Goal: Use online tool/utility: Utilize a website feature to perform a specific function

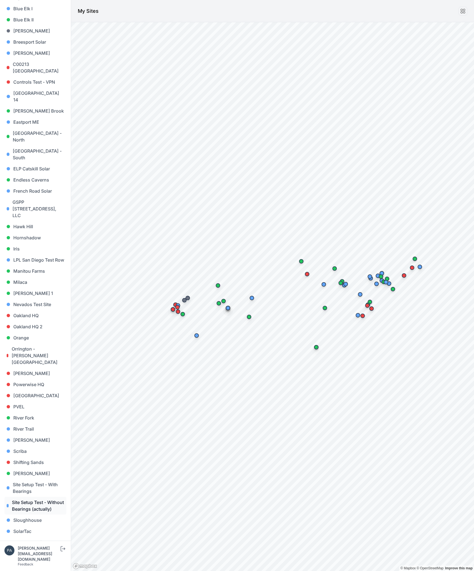
scroll to position [202, 0]
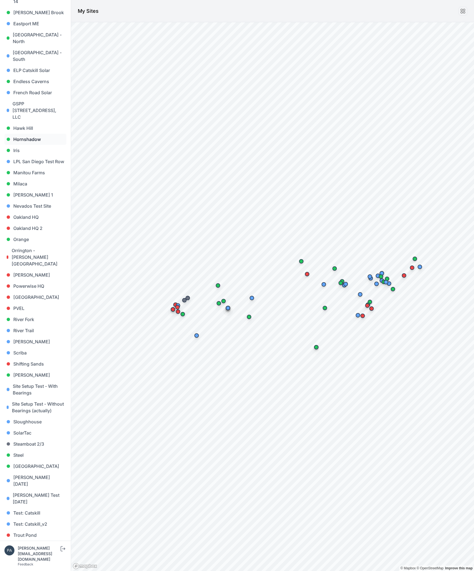
click at [29, 134] on link "Hornshadow" at bounding box center [35, 139] width 62 height 11
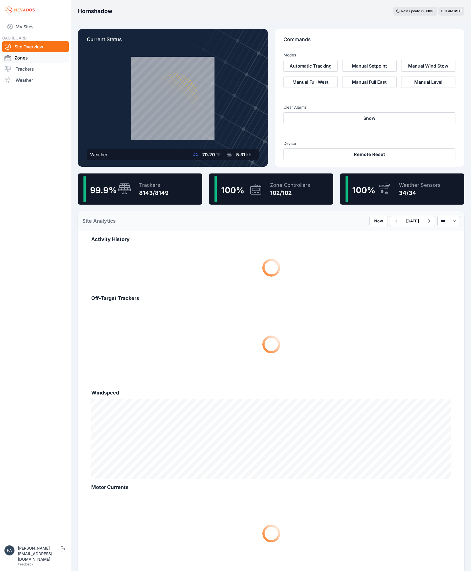
click at [21, 56] on link "Zones" at bounding box center [35, 57] width 66 height 11
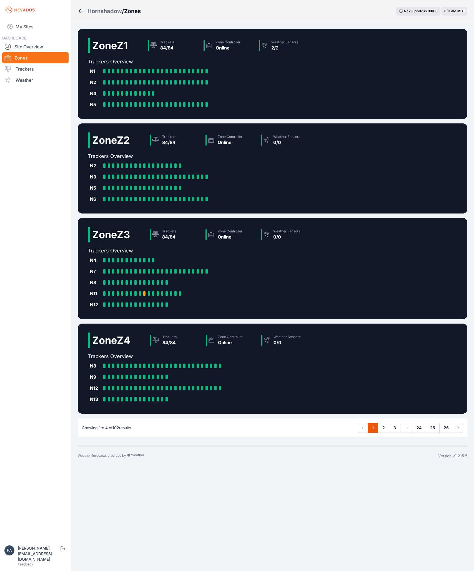
click at [98, 49] on h2 "Zone Z1" at bounding box center [110, 45] width 36 height 11
click at [93, 44] on h2 "Zone Z1" at bounding box center [110, 45] width 36 height 11
click at [254, 79] on div "N2 B1-N2-1: Online B1-N2-2: Online B1-N2-3: Online B1-N2-4: Online B1-N2-5: Onl…" at bounding box center [200, 82] width 225 height 11
click at [105, 270] on div at bounding box center [104, 271] width 2 height 4
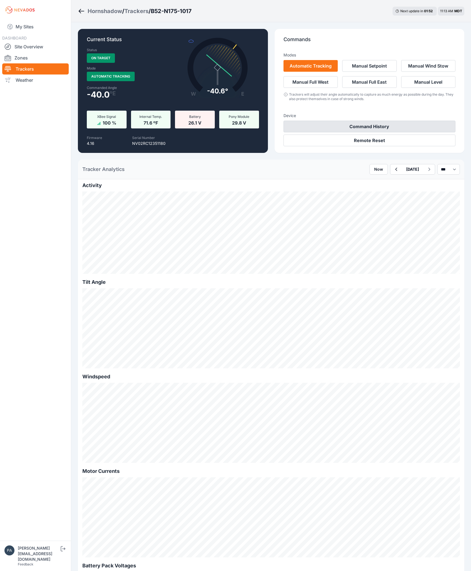
click at [319, 125] on button "Command History" at bounding box center [369, 127] width 172 height 12
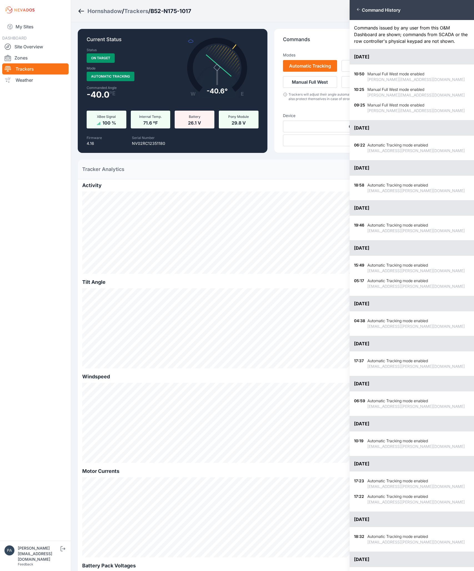
click at [320, 126] on div "Close panel Command History Commands issued by any user from this O&M Dashboard…" at bounding box center [237, 285] width 474 height 571
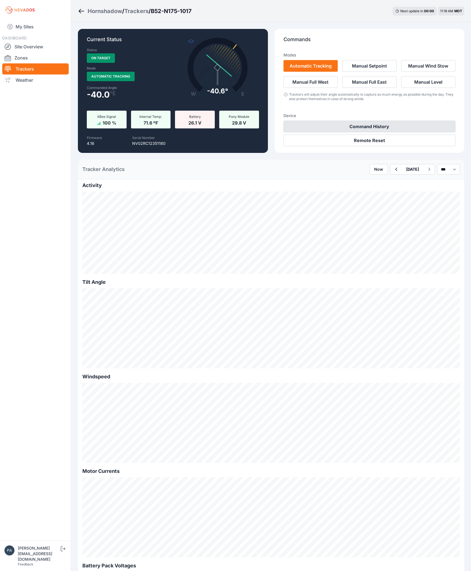
click at [399, 124] on button "Command History" at bounding box center [369, 127] width 172 height 12
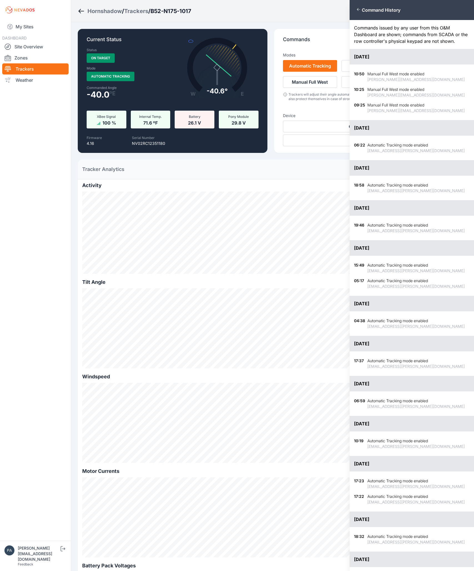
click at [337, 119] on div "Close panel Command History Commands issued by any user from this O&M Dashboard…" at bounding box center [237, 285] width 474 height 571
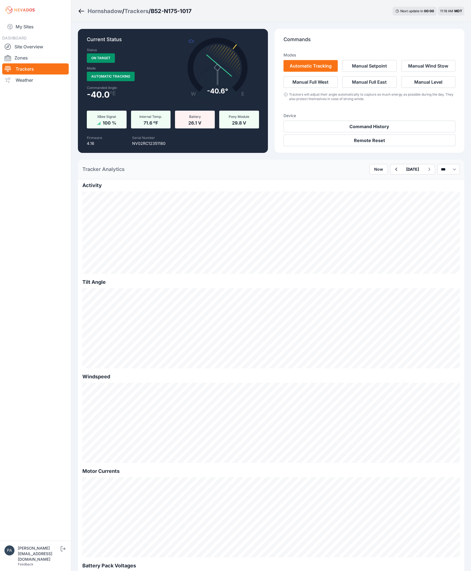
click at [33, 134] on nav "My Sites DASHBOARD Site Overview Zones Trackers Weather" at bounding box center [35, 278] width 71 height 516
click at [305, 83] on button "Manual Full West" at bounding box center [310, 82] width 54 height 12
click at [305, 81] on button "Manual Full West" at bounding box center [310, 82] width 54 height 12
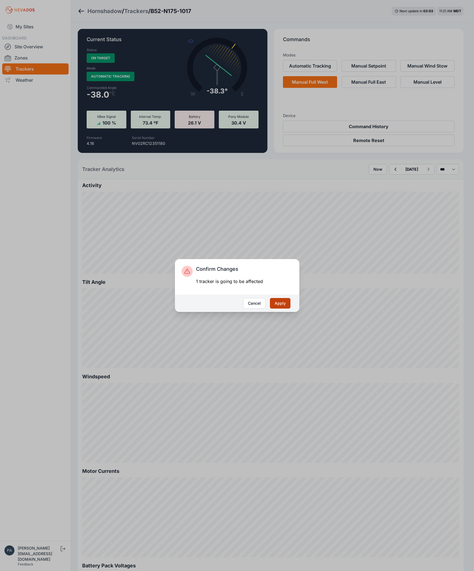
click at [286, 307] on button "Apply" at bounding box center [280, 303] width 21 height 11
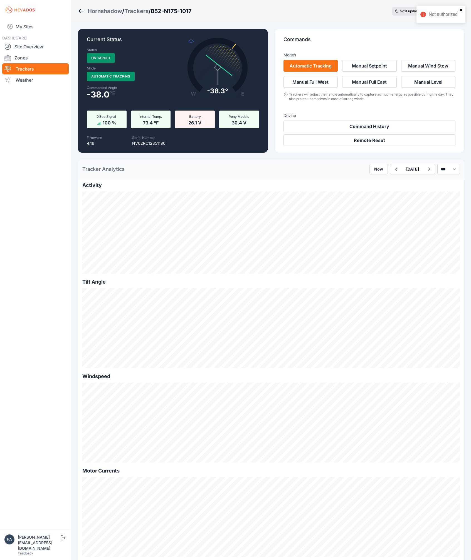
click at [460, 10] on icon "close" at bounding box center [461, 10] width 4 height 4
click at [64, 541] on icon "submit" at bounding box center [62, 538] width 7 height 7
click at [293, 81] on button "Manual Full West" at bounding box center [310, 82] width 54 height 12
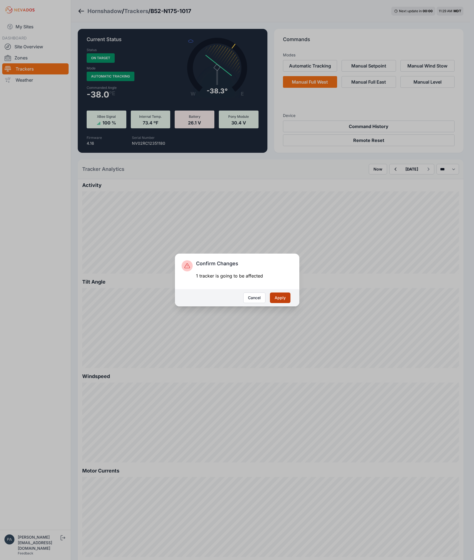
click at [285, 301] on button "Apply" at bounding box center [280, 298] width 21 height 11
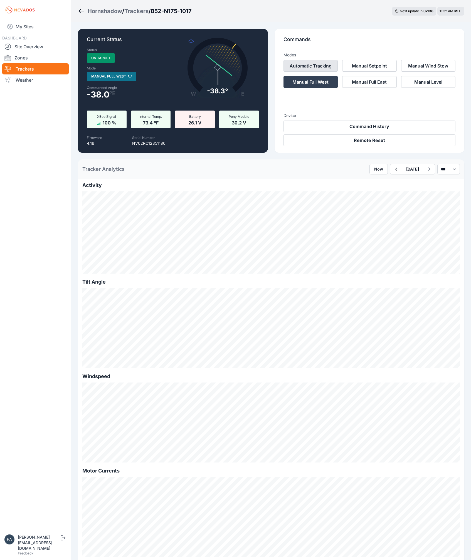
click at [306, 66] on button "Automatic Tracking" at bounding box center [310, 66] width 54 height 12
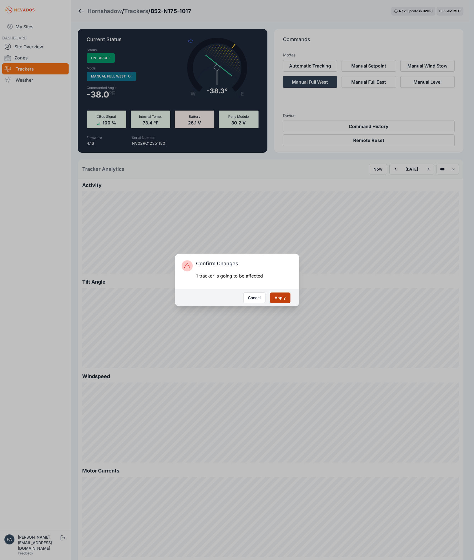
click at [277, 299] on button "Apply" at bounding box center [280, 298] width 21 height 11
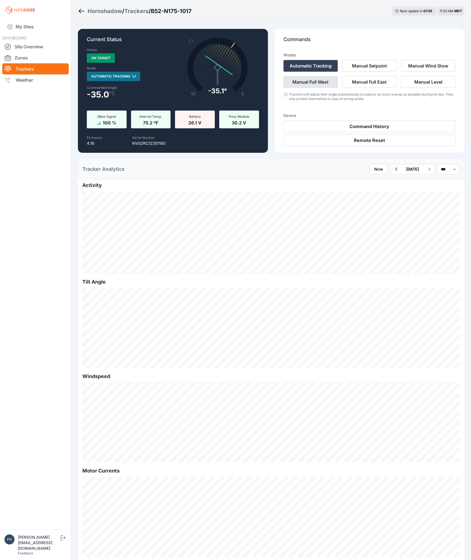
click at [311, 85] on button "Manual Full West" at bounding box center [310, 82] width 54 height 12
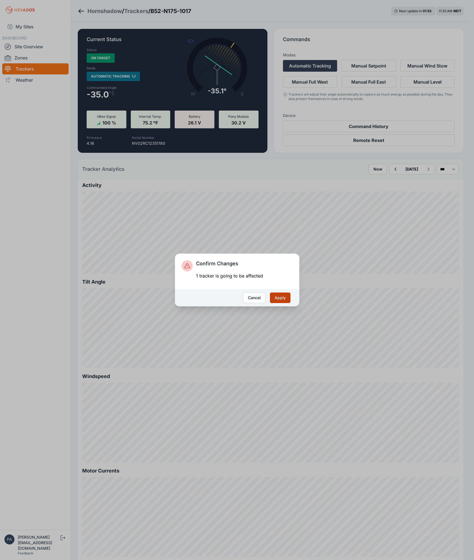
click at [274, 298] on button "Apply" at bounding box center [280, 298] width 21 height 11
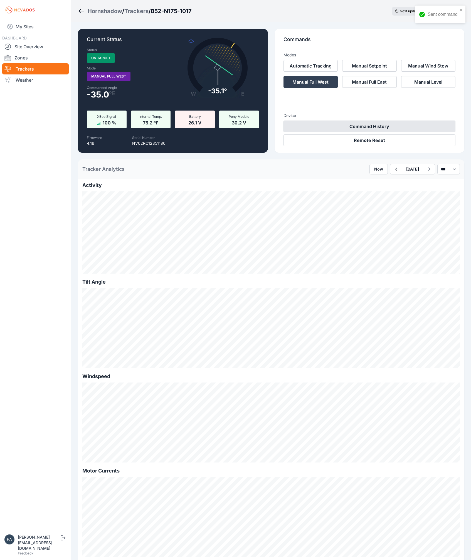
click at [364, 128] on button "Command History" at bounding box center [369, 127] width 172 height 12
